Goal: Information Seeking & Learning: Compare options

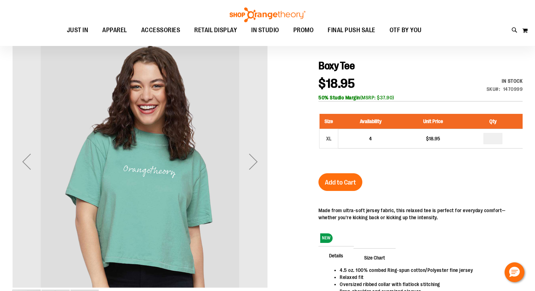
scroll to position [71, 0]
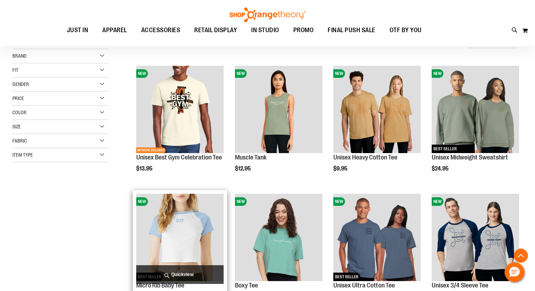
scroll to position [133, 0]
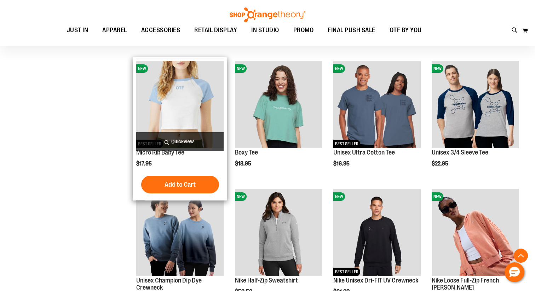
click at [193, 115] on img "product" at bounding box center [179, 104] width 87 height 87
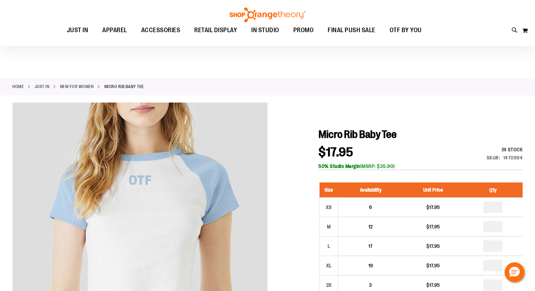
scroll to position [52, 0]
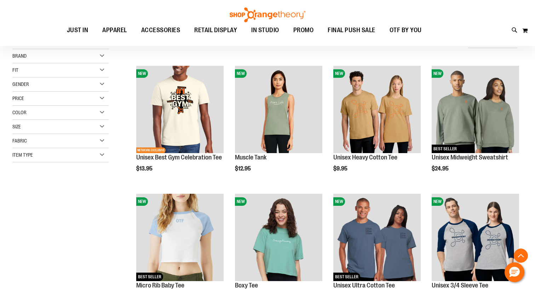
scroll to position [513, 0]
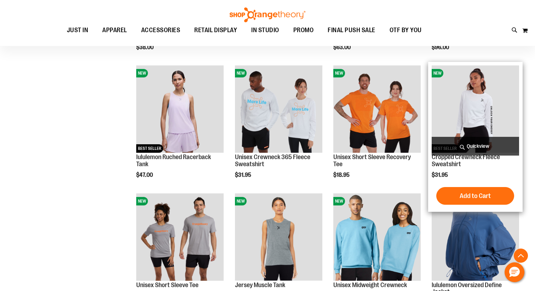
click at [474, 96] on img "product" at bounding box center [475, 108] width 87 height 87
click at [460, 129] on img "product" at bounding box center [475, 108] width 87 height 87
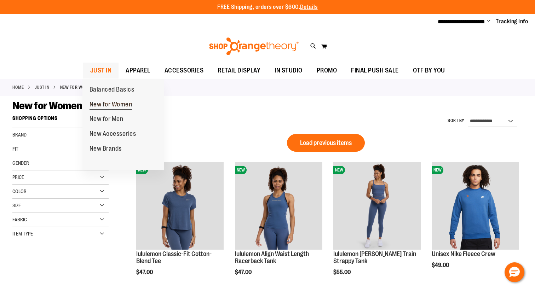
click at [107, 103] on span "New for Women" at bounding box center [110, 105] width 43 height 9
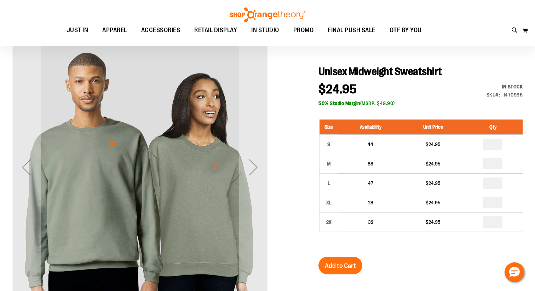
scroll to position [66, 0]
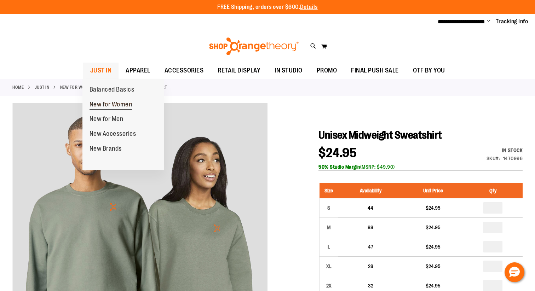
click at [103, 103] on span "New for Women" at bounding box center [110, 105] width 43 height 9
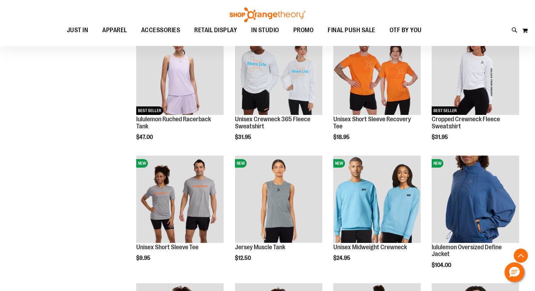
scroll to position [662, 0]
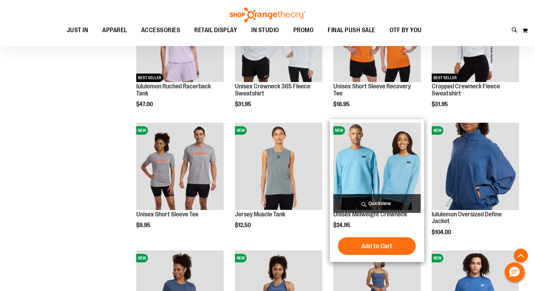
click at [385, 194] on span "Quickview" at bounding box center [376, 203] width 87 height 19
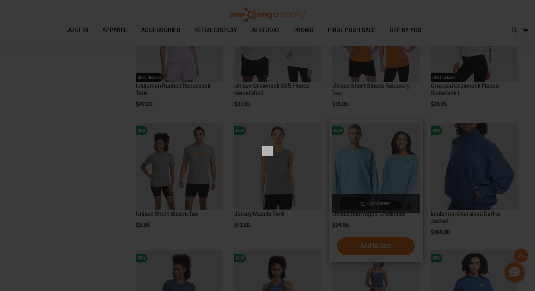
scroll to position [0, 0]
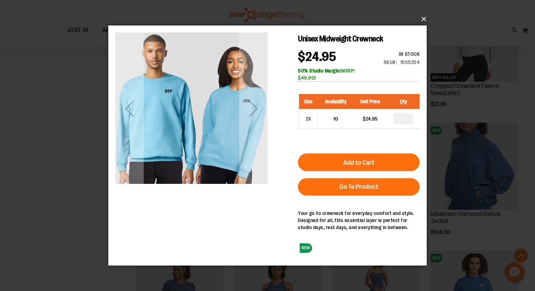
click at [423, 18] on button "×" at bounding box center [269, 19] width 318 height 16
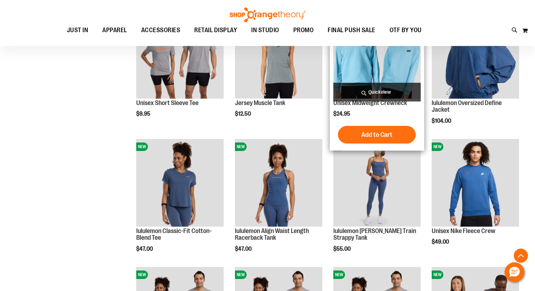
scroll to position [776, 0]
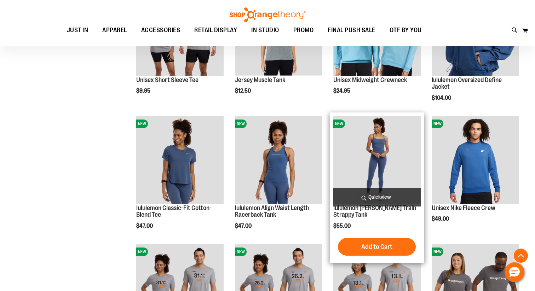
scroll to position [806, 0]
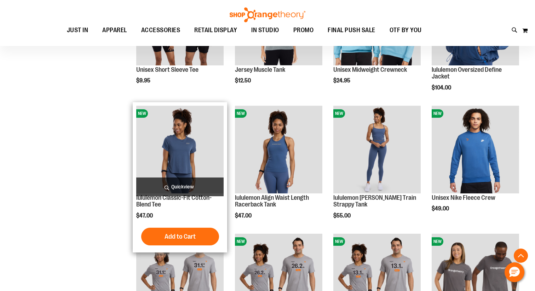
click at [207, 157] on img "product" at bounding box center [179, 149] width 87 height 87
click at [172, 154] on img "product" at bounding box center [179, 149] width 87 height 87
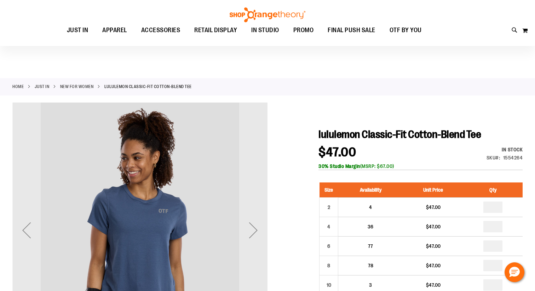
click at [254, 216] on div "Next" at bounding box center [253, 230] width 28 height 28
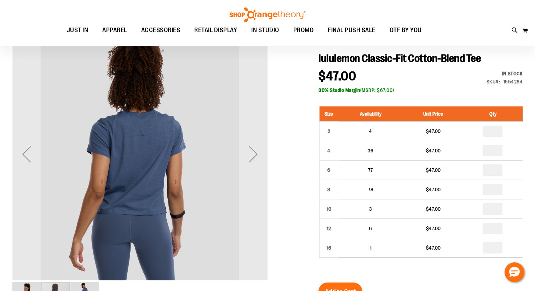
click at [254, 154] on div "Next" at bounding box center [253, 154] width 28 height 28
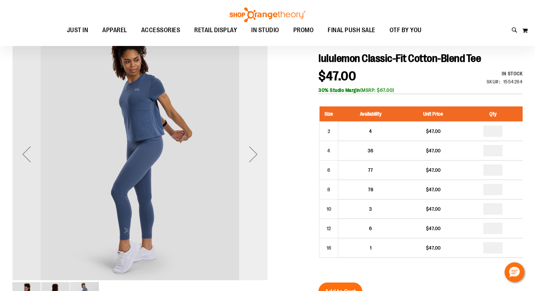
click at [254, 154] on div "Next" at bounding box center [253, 154] width 28 height 28
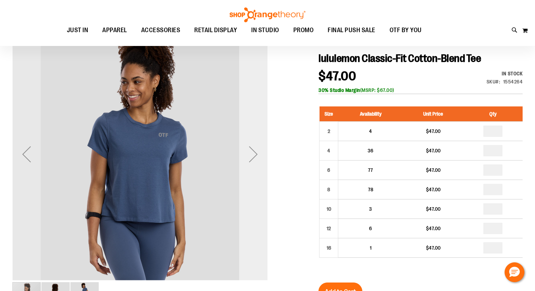
click at [254, 154] on div "Next" at bounding box center [253, 154] width 28 height 28
